Goal: Contribute content

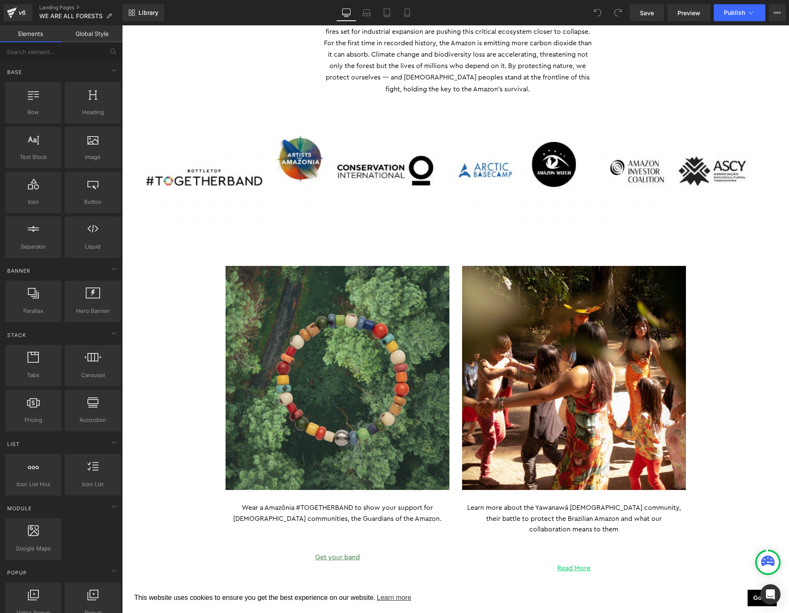
scroll to position [887, 0]
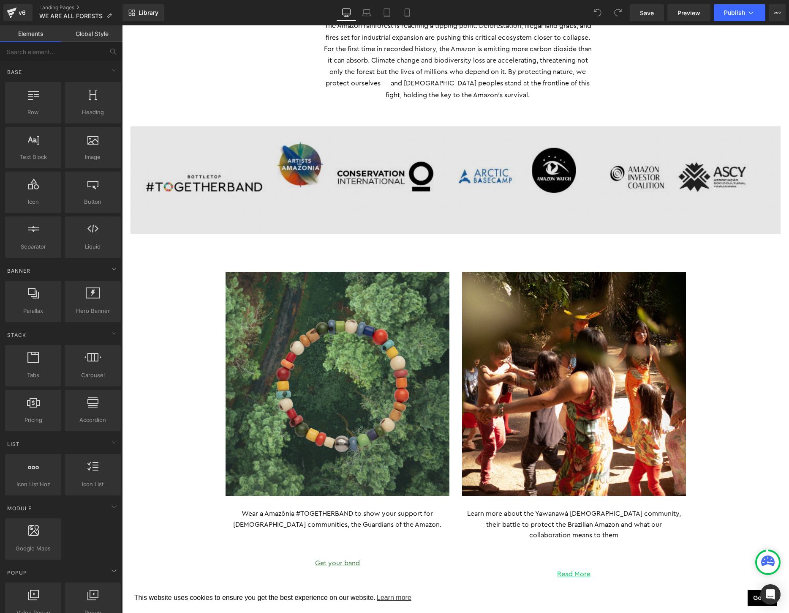
click at [475, 182] on img at bounding box center [456, 179] width 650 height 107
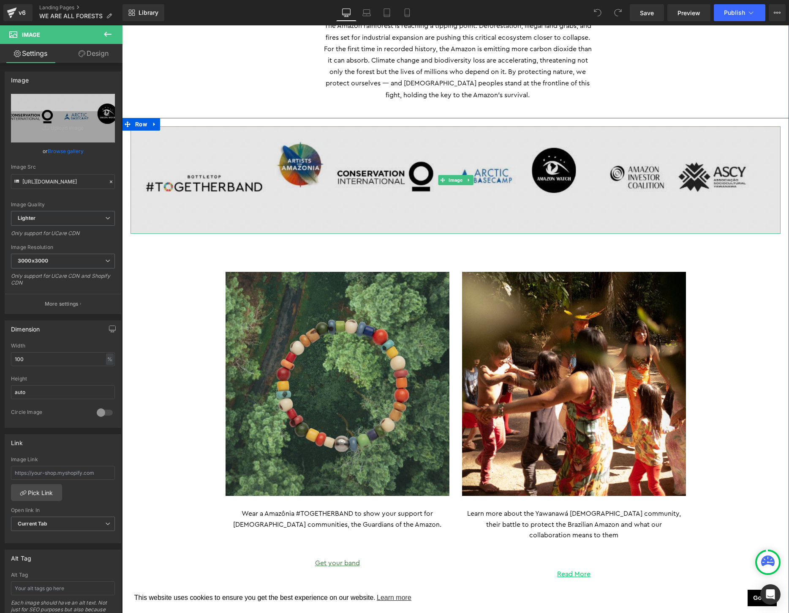
click at [242, 190] on img at bounding box center [456, 179] width 650 height 107
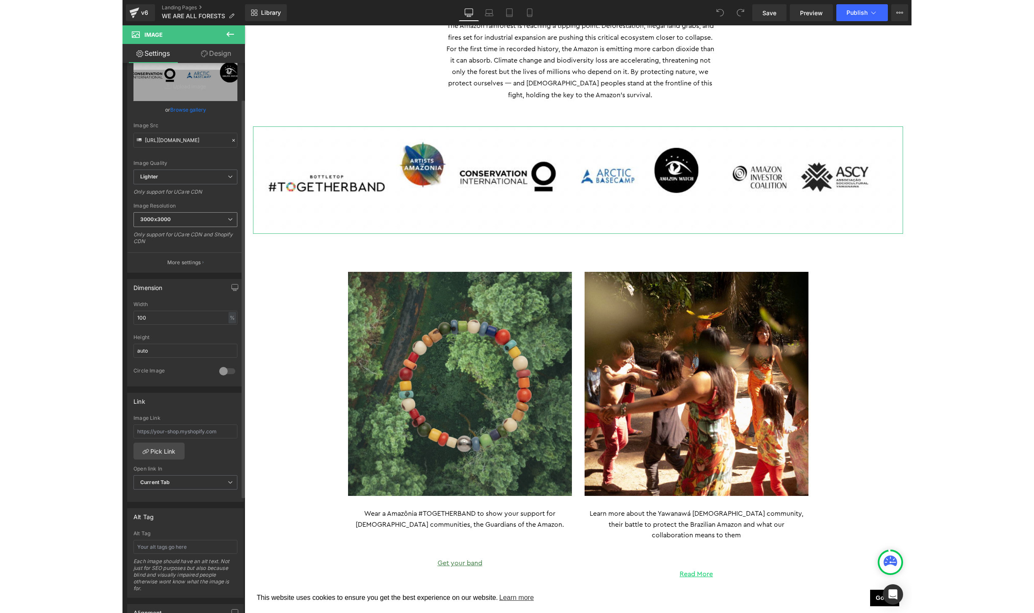
scroll to position [50, 0]
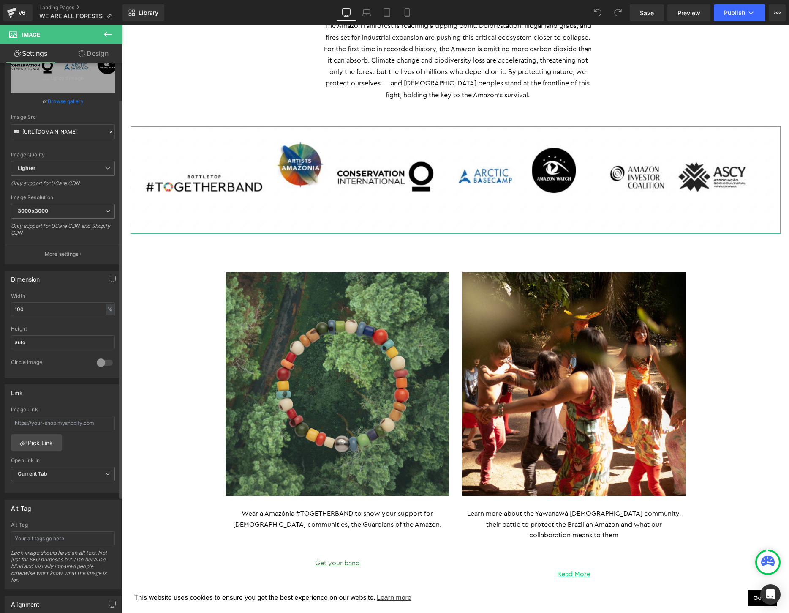
click at [62, 98] on link "Browse gallery" at bounding box center [66, 101] width 36 height 15
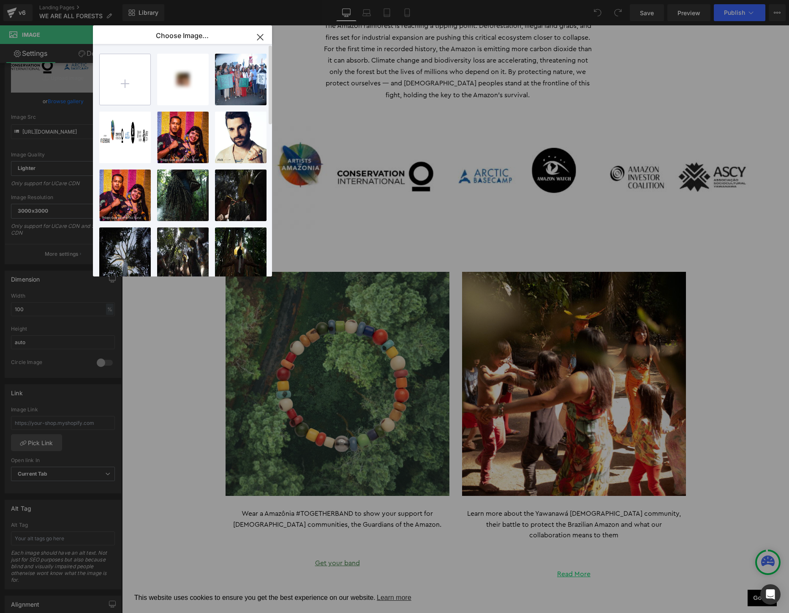
click at [130, 86] on input "file" at bounding box center [125, 79] width 51 height 51
type input "C:\fakepath\Screen Shot [DATE] 10.47.47 AM.png"
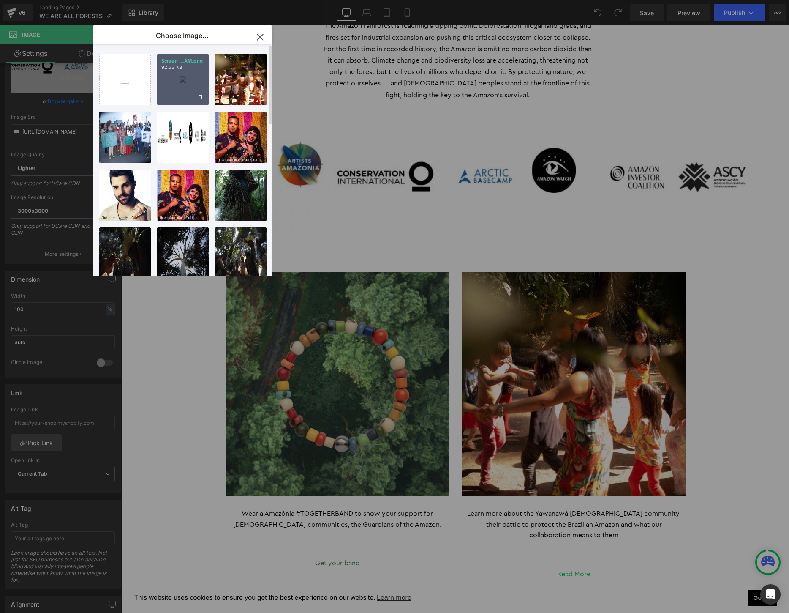
click at [180, 80] on div "Screen ...AM.png 92.55 KB" at bounding box center [183, 80] width 52 height 52
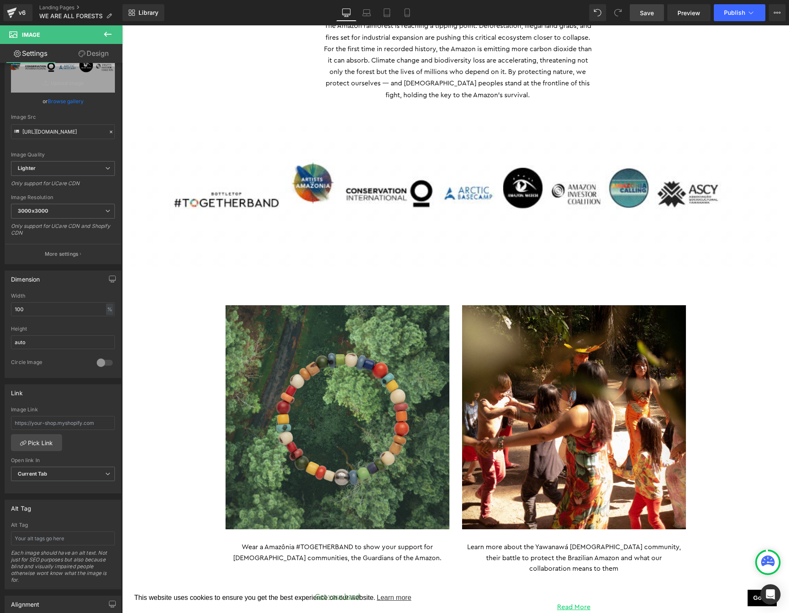
click at [646, 11] on span "Save" at bounding box center [647, 12] width 14 height 9
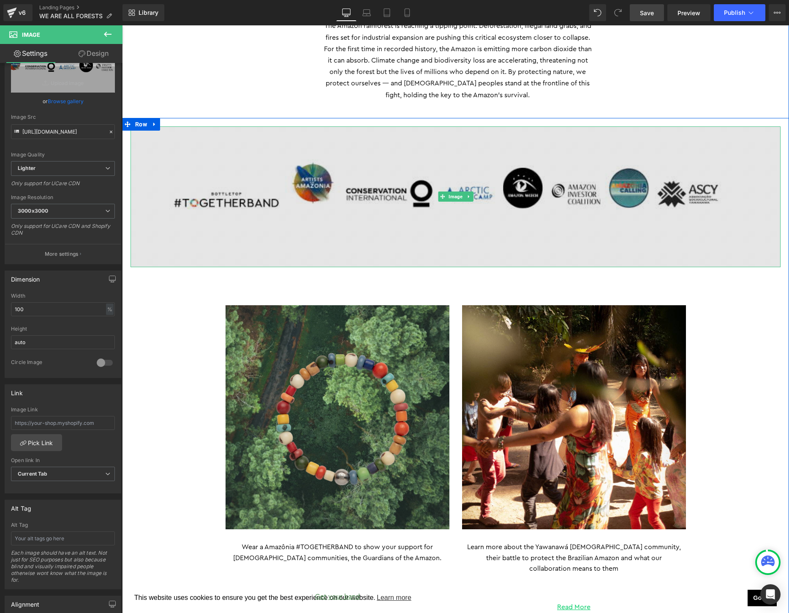
click at [390, 206] on img at bounding box center [456, 196] width 650 height 141
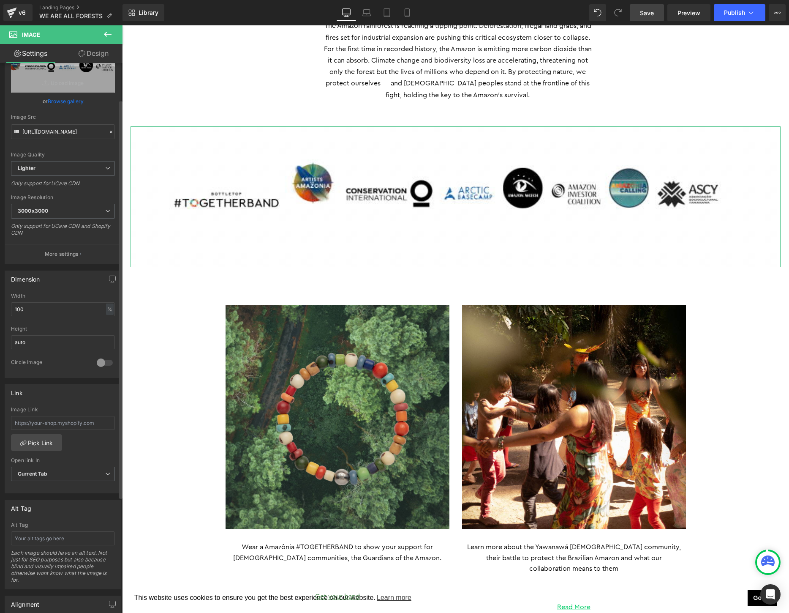
click at [68, 107] on link "Browse gallery" at bounding box center [66, 101] width 36 height 15
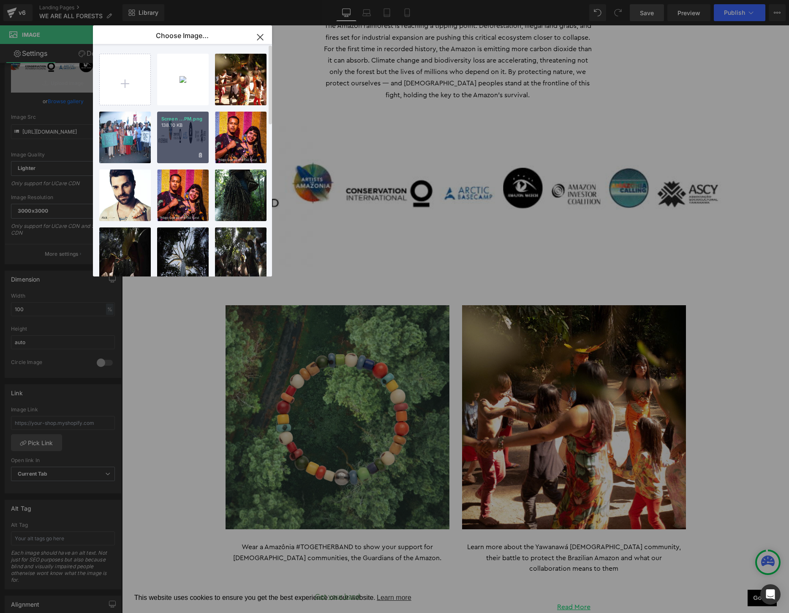
click at [174, 128] on p "138.10 KB" at bounding box center [182, 125] width 43 height 6
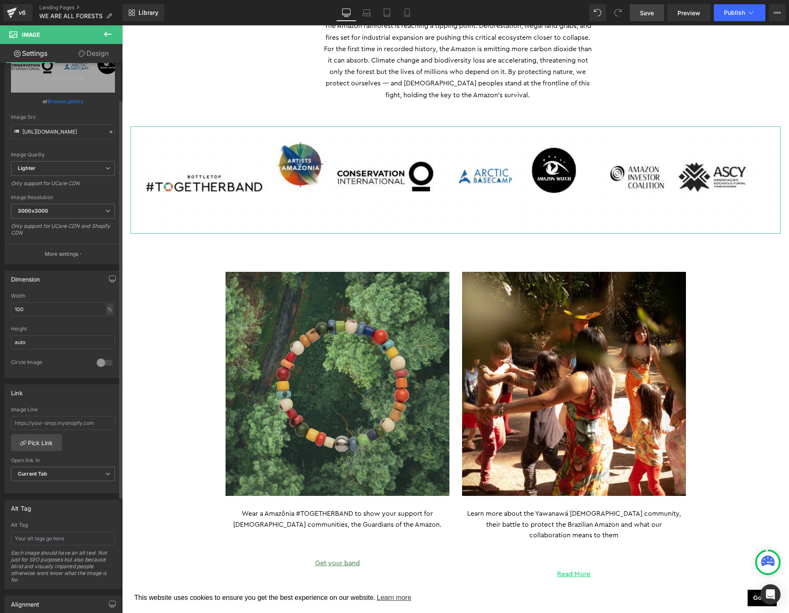
click at [67, 103] on link "Browse gallery" at bounding box center [66, 101] width 36 height 15
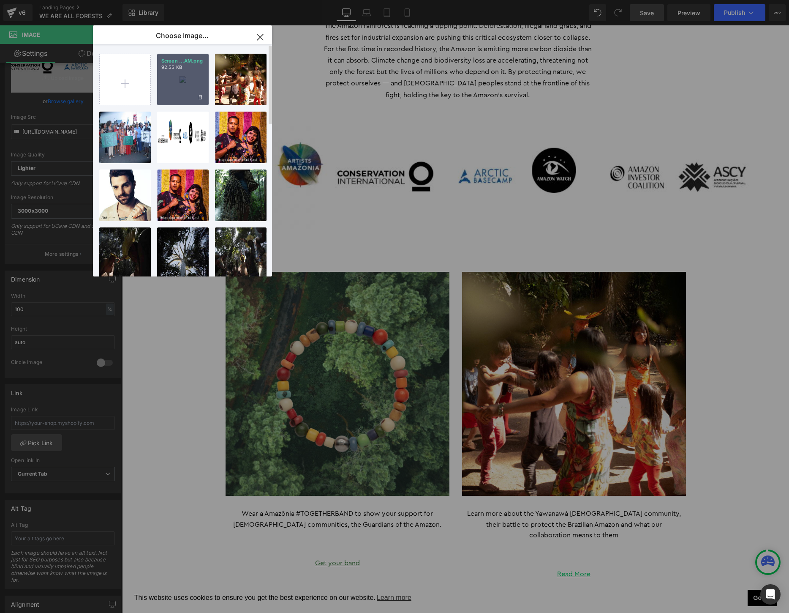
click at [189, 90] on div "Screen ...AM.png 92.55 KB" at bounding box center [183, 80] width 52 height 52
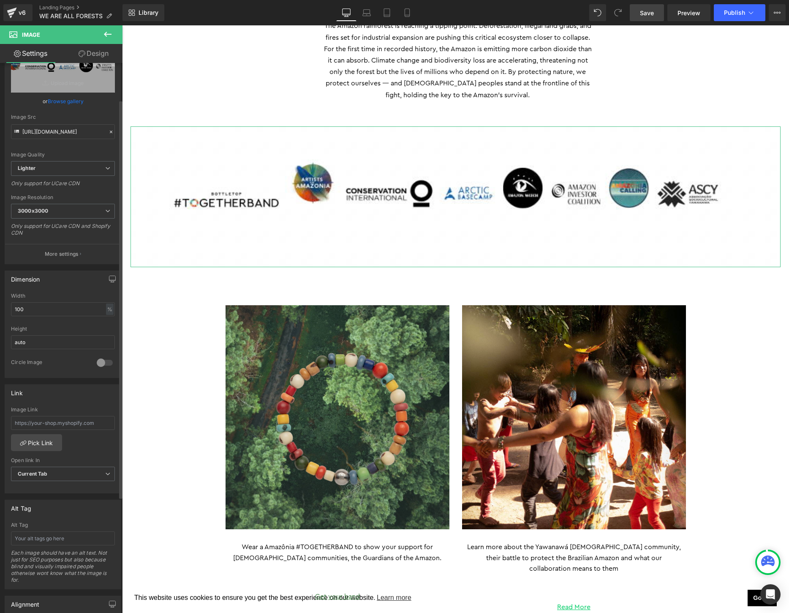
click at [73, 106] on link "Browse gallery" at bounding box center [66, 101] width 36 height 15
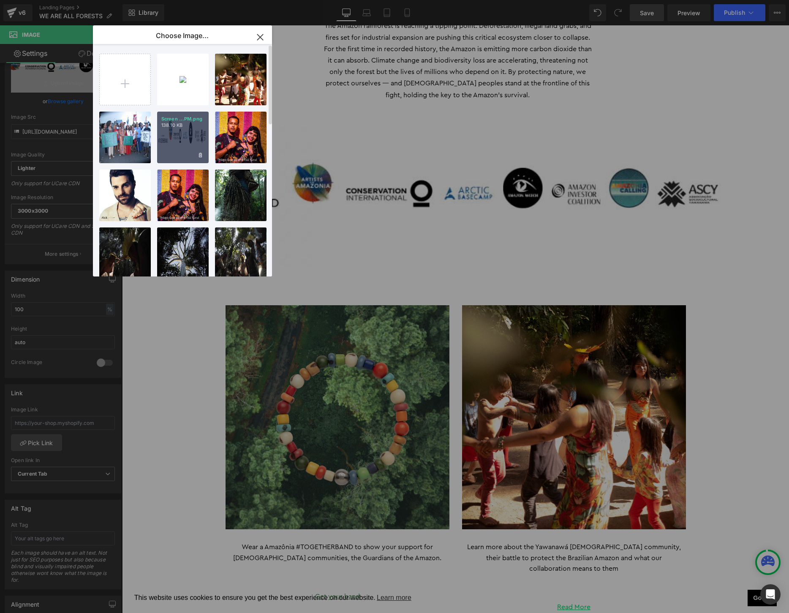
click at [174, 122] on p "138.10 KB" at bounding box center [182, 125] width 43 height 6
type input "[URL][DOMAIN_NAME]"
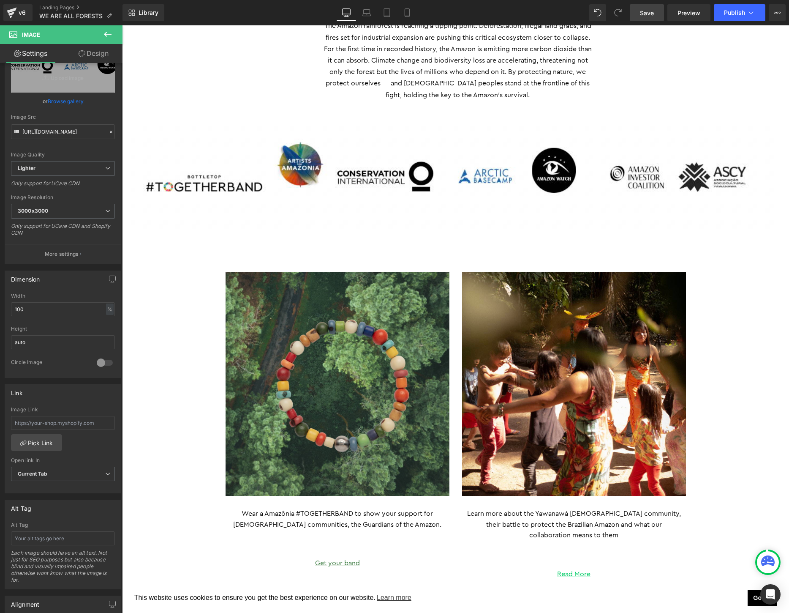
click at [652, 14] on span "Save" at bounding box center [647, 12] width 14 height 9
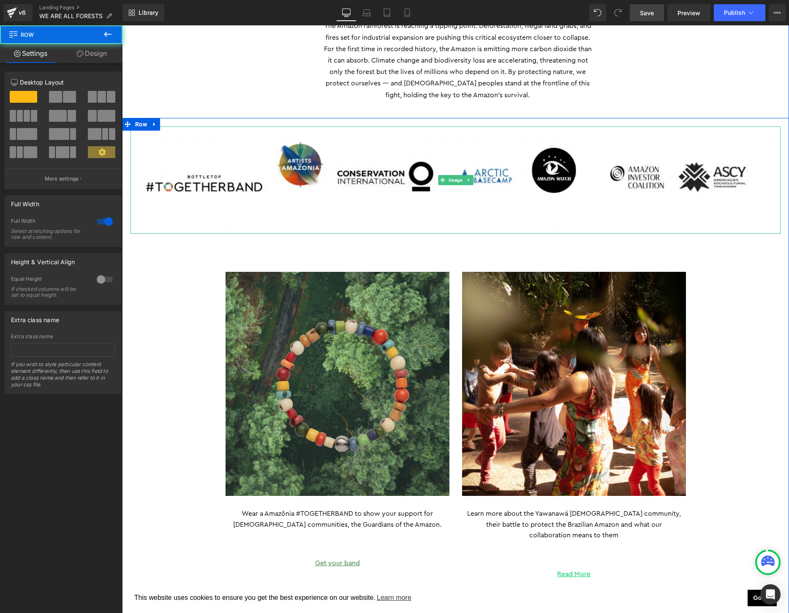
click at [784, 289] on div "Image Image Wear a Amazônia #TOGETHERBAND to show your support for [DEMOGRAPHIC…" at bounding box center [455, 370] width 667 height 504
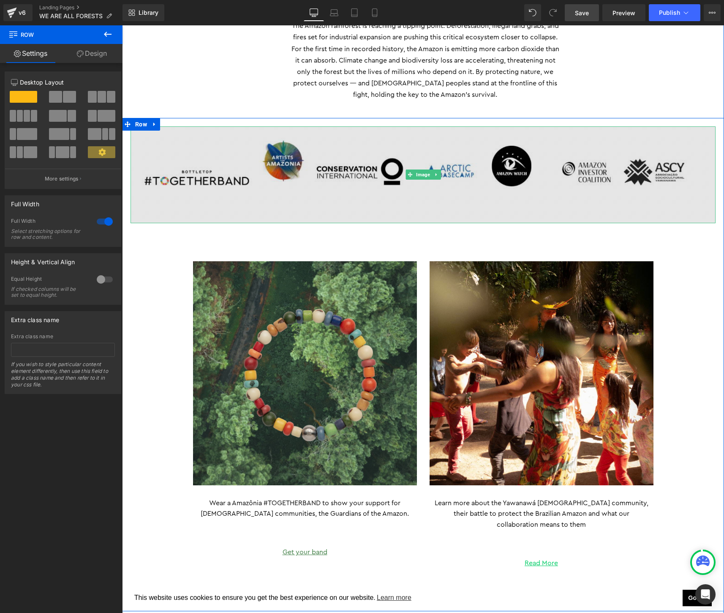
click at [277, 155] on img at bounding box center [423, 174] width 585 height 97
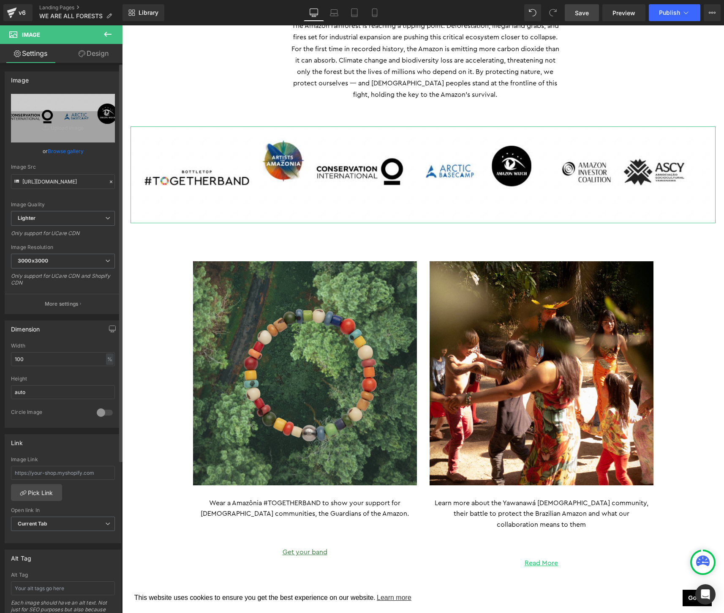
click at [58, 151] on link "Browse gallery" at bounding box center [66, 151] width 36 height 15
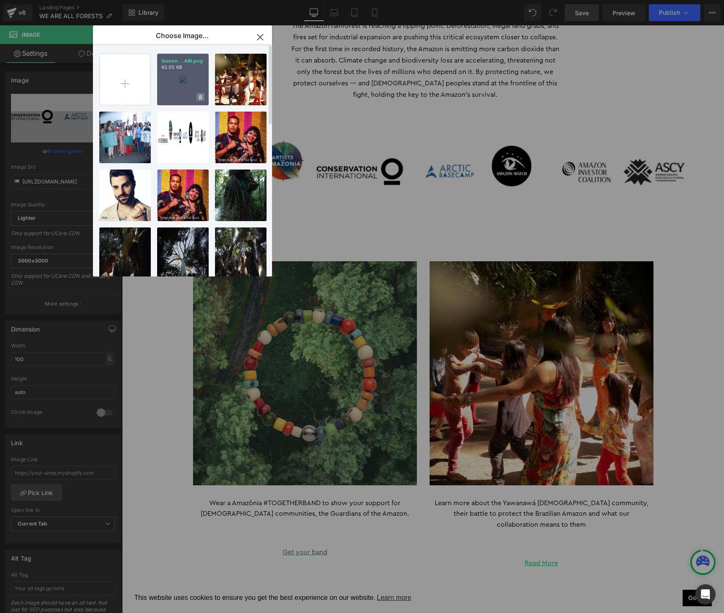
click at [204, 96] on span at bounding box center [200, 97] width 8 height 8
click at [172, 96] on span "Yes" at bounding box center [171, 97] width 21 height 9
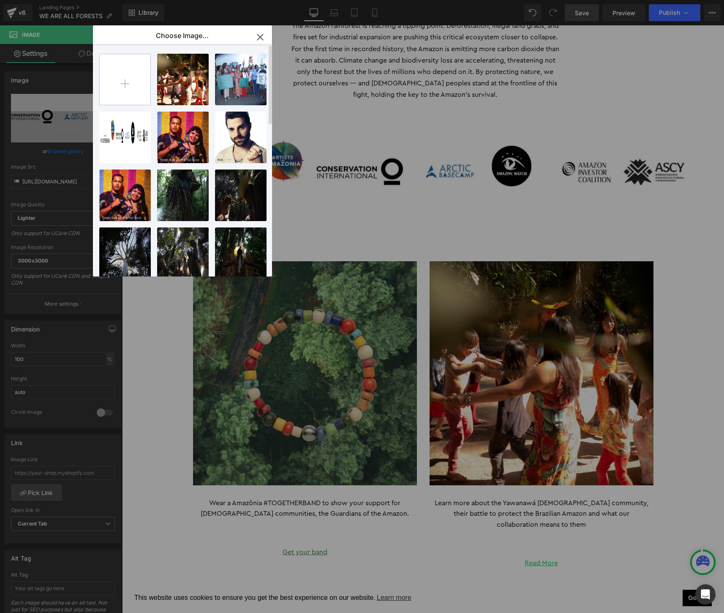
click at [118, 84] on input "file" at bounding box center [125, 79] width 51 height 51
type input "C:\fakepath\Untitled design.png"
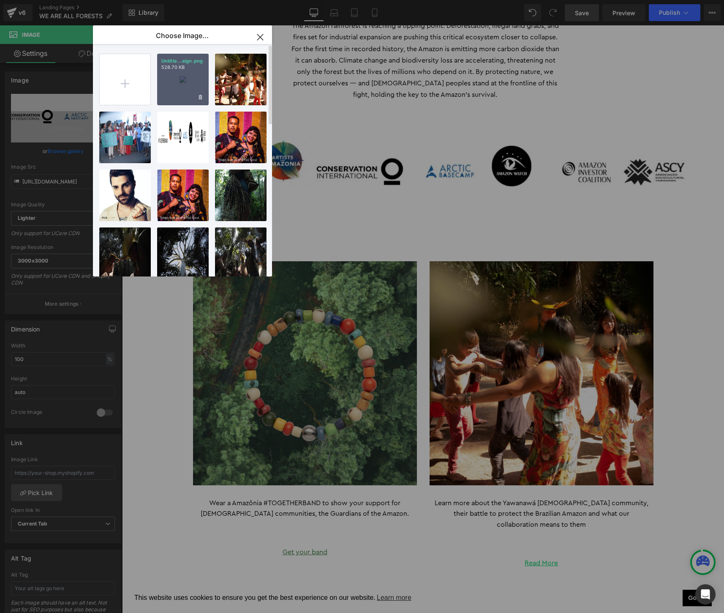
click at [189, 86] on div "Untitle...sign.png 528.70 KB" at bounding box center [183, 80] width 52 height 52
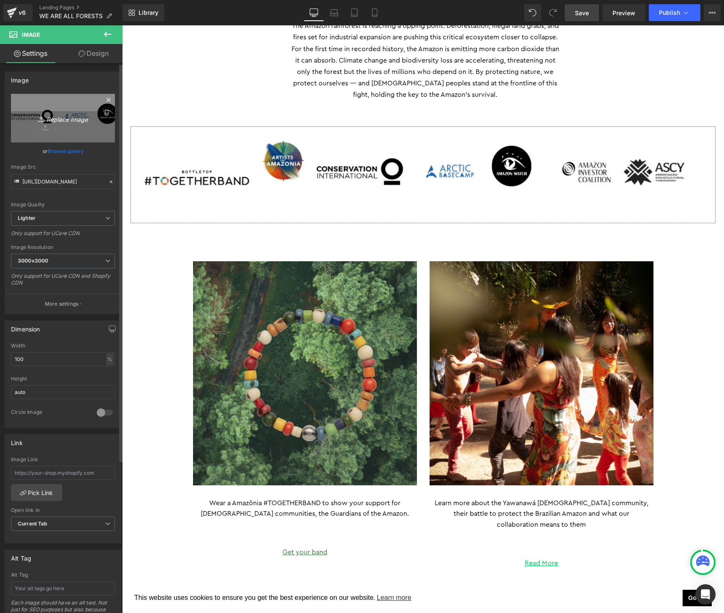
click at [74, 123] on link "Replace Image" at bounding box center [63, 118] width 104 height 49
type input "C:\fakepath\Untitled design.png"
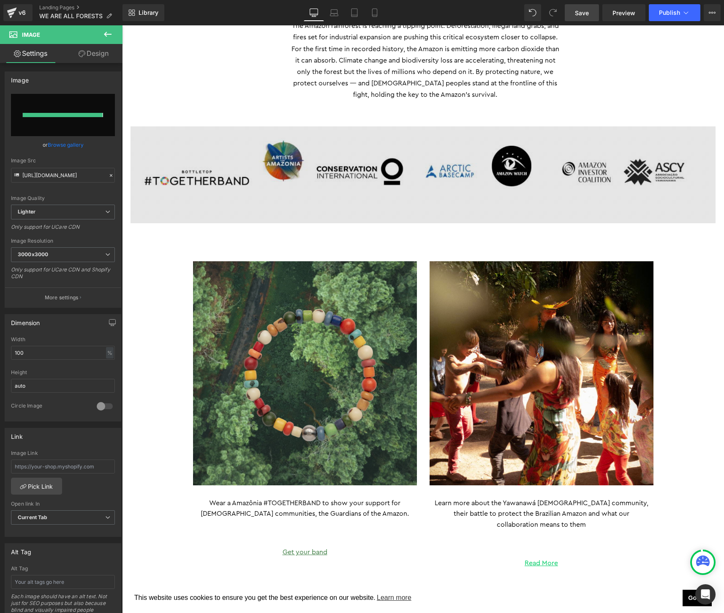
type input "[URL][DOMAIN_NAME]"
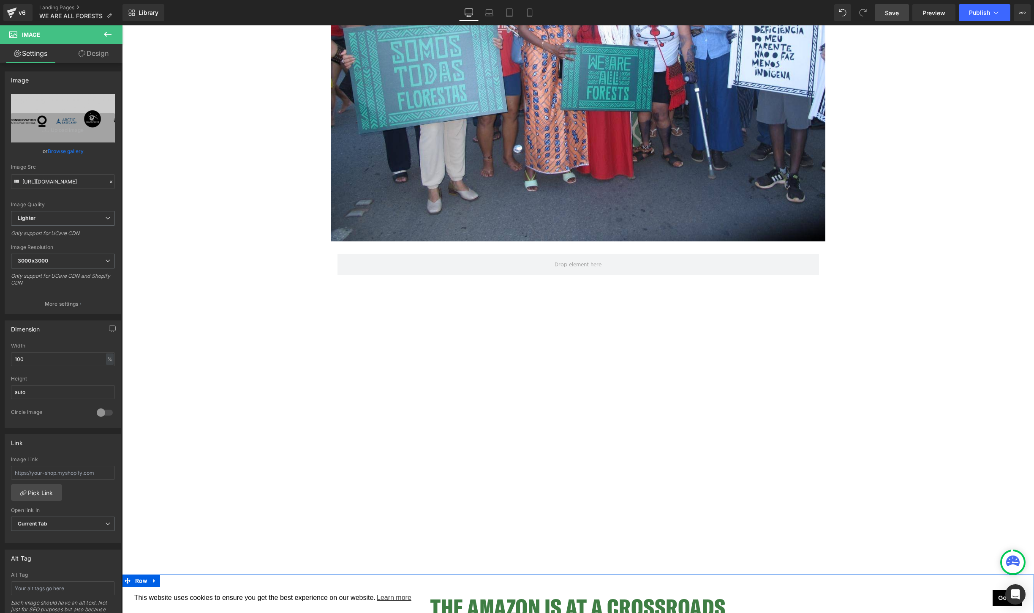
scroll to position [0, 0]
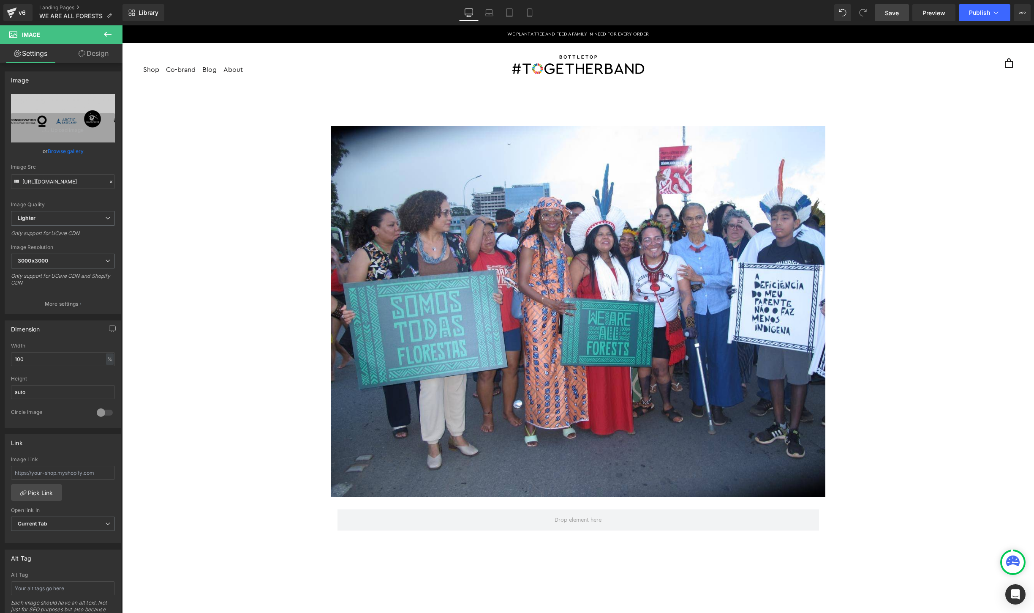
click at [789, 8] on link "Save" at bounding box center [892, 12] width 34 height 17
click at [789, 11] on span "Publish" at bounding box center [979, 12] width 21 height 7
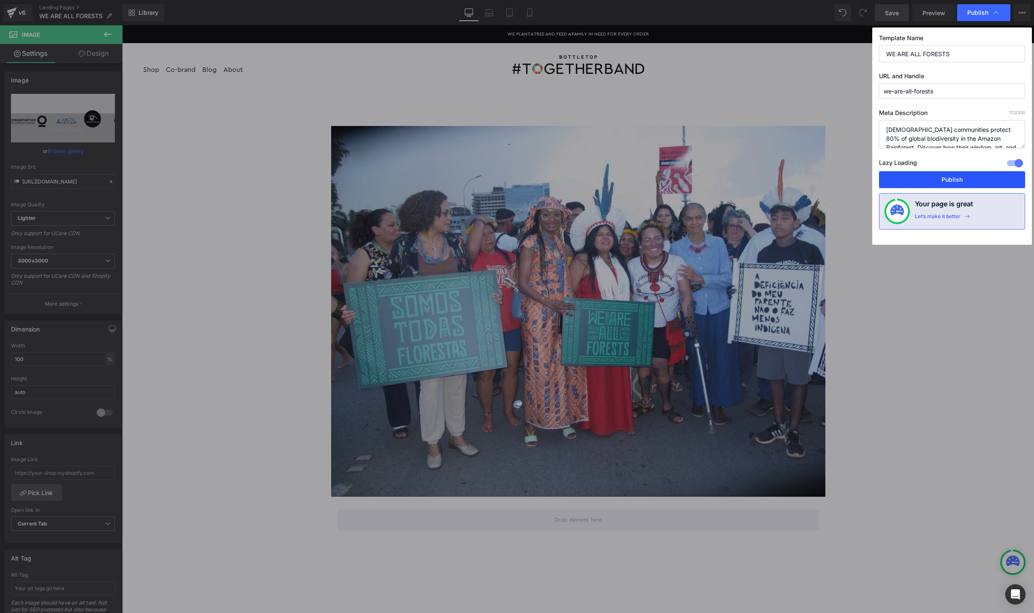
click at [789, 176] on button "Publish" at bounding box center [952, 179] width 146 height 17
